Goal: Information Seeking & Learning: Learn about a topic

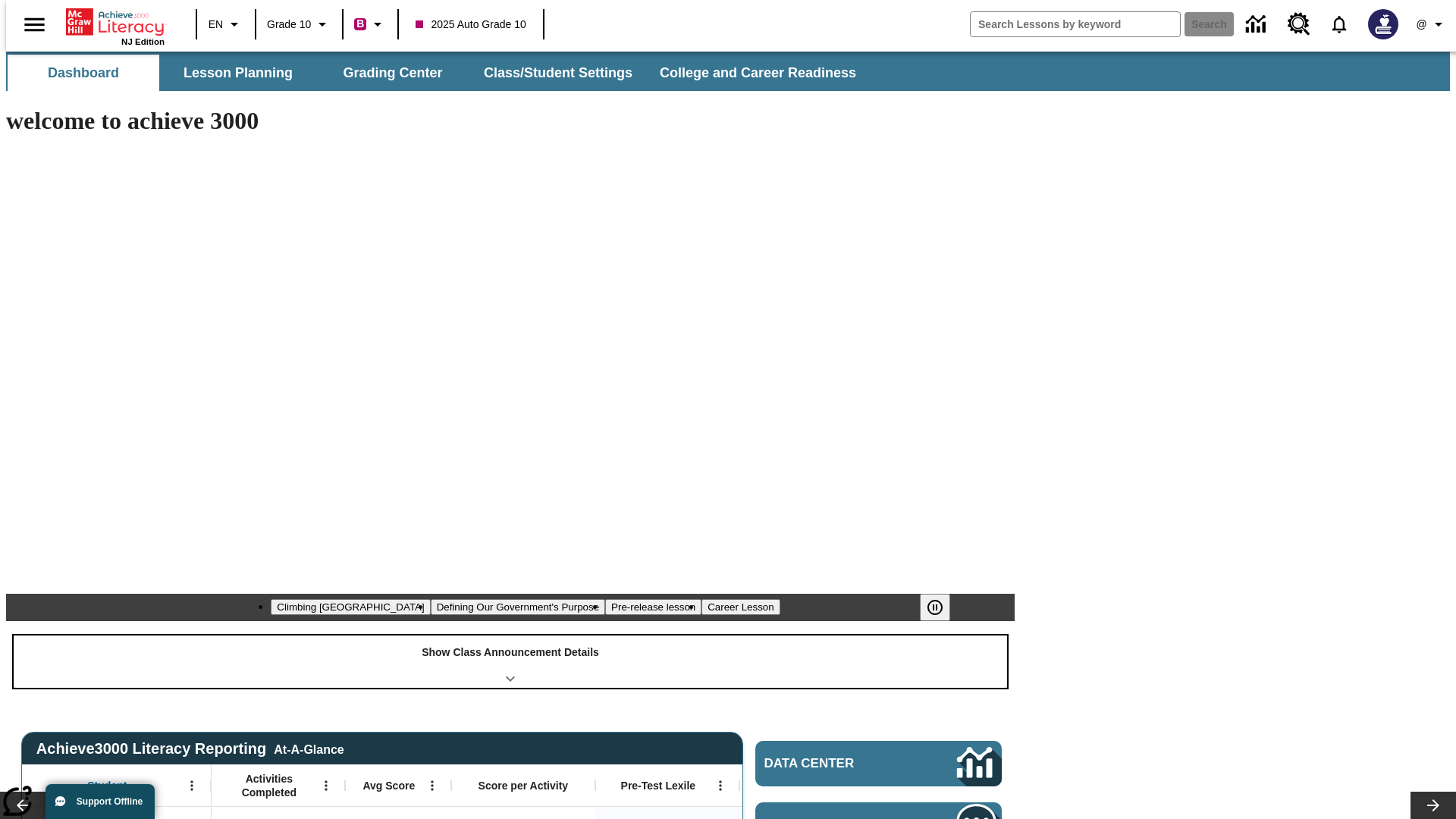
click at [510, 635] on div "Show Class Announcement Details" at bounding box center [510, 661] width 994 height 52
